Goal: Communication & Community: Ask a question

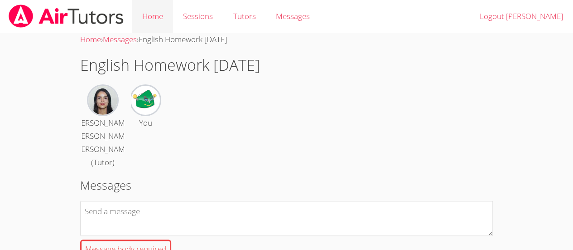
click at [150, 15] on link "Home" at bounding box center [152, 16] width 41 height 33
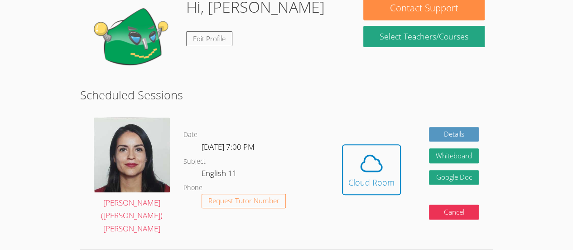
scroll to position [116, 0]
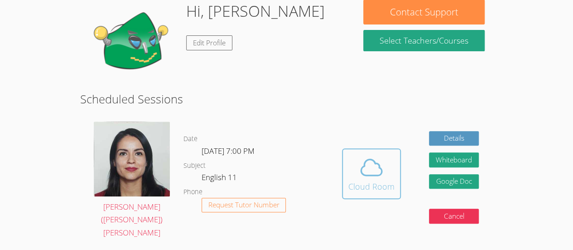
click at [348, 159] on button "Cloud Room" at bounding box center [371, 173] width 59 height 51
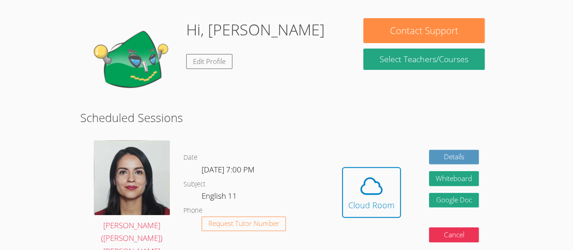
scroll to position [0, 0]
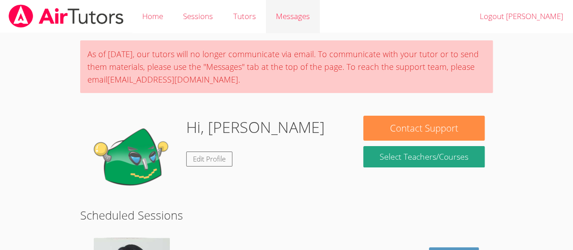
click at [288, 19] on span "Messages" at bounding box center [293, 16] width 34 height 10
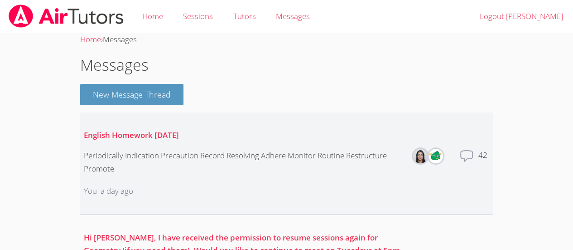
click at [471, 145] on li "English Homework 3/28/25 Periodically Indication Precaution Record Resolving Ad…" at bounding box center [286, 163] width 413 height 102
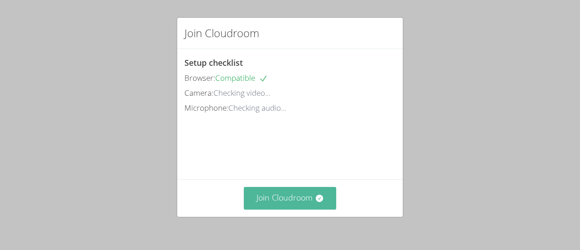
click at [305, 201] on button "Join Cloudroom" at bounding box center [290, 198] width 93 height 22
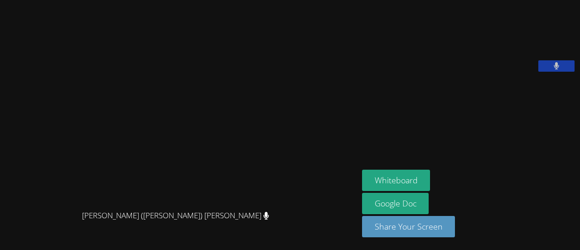
drag, startPoint x: 403, startPoint y: 185, endPoint x: 478, endPoint y: 159, distance: 80.0
click at [478, 159] on aside "[PERSON_NAME] Whiteboard Google Doc Share Your Screen" at bounding box center [470, 125] width 222 height 250
click at [373, 183] on button "Whiteboard" at bounding box center [396, 180] width 68 height 21
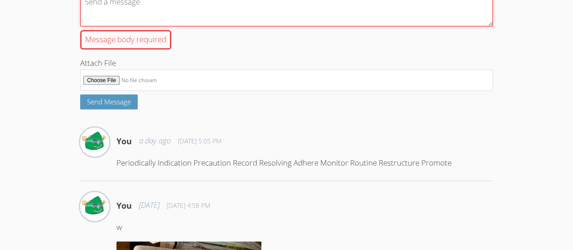
scroll to position [204, 0]
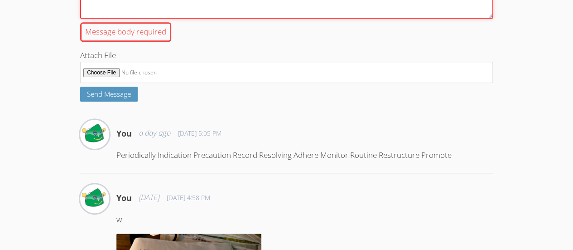
type input "C:\fakepath\Sept. 2-5（2025年9月3日（19_01））.jpg"
click at [129, 10] on textarea "Message body required" at bounding box center [286, 1] width 413 height 35
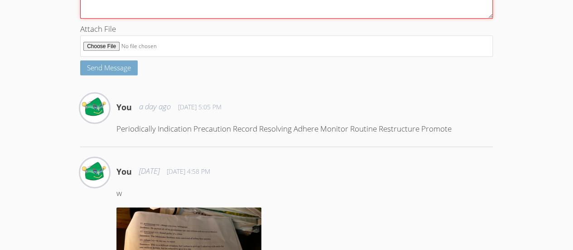
type textarea "a"
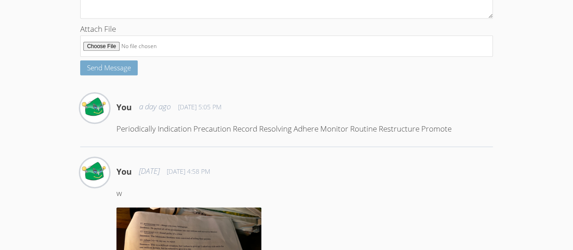
click at [114, 72] on span "Send Message" at bounding box center [109, 67] width 44 height 9
